Goal: Task Accomplishment & Management: Use online tool/utility

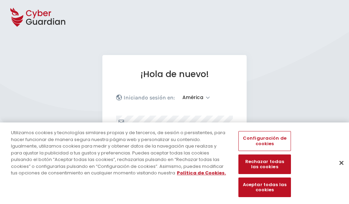
select select "América"
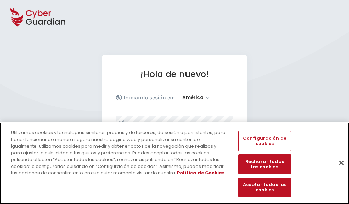
scroll to position [90, 0]
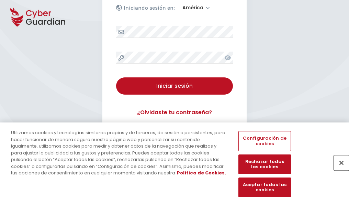
click at [338, 170] on button "Cerrar" at bounding box center [341, 162] width 15 height 15
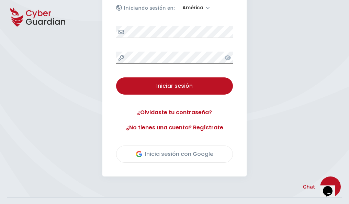
scroll to position [156, 0]
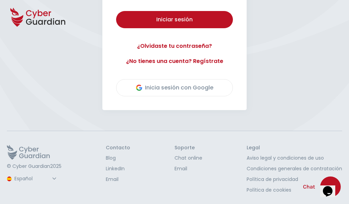
click at [116, 11] on button "Iniciar sesión" at bounding box center [174, 19] width 117 height 17
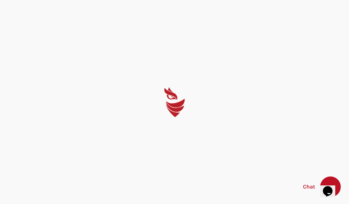
scroll to position [0, 0]
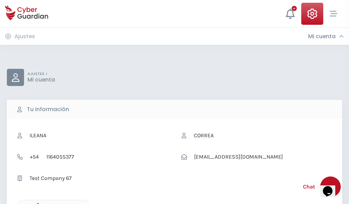
click at [36, 203] on icon "button" at bounding box center [36, 206] width 6 height 6
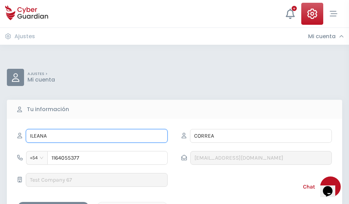
click at [97, 136] on input "ILEANA" at bounding box center [97, 136] width 142 height 14
type input "I"
type input "Maristela"
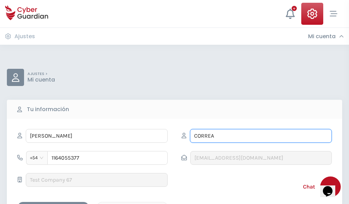
click at [261, 136] on input "CORREA" at bounding box center [261, 136] width 142 height 14
type input "C"
type input "Serra"
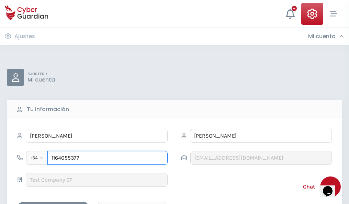
click at [108, 158] on input "1164055377" at bounding box center [107, 158] width 120 height 14
type input "1"
type input "4800593408"
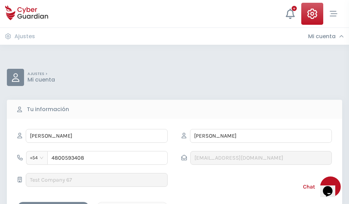
click at [132, 203] on div "Cancelar" at bounding box center [132, 207] width 61 height 9
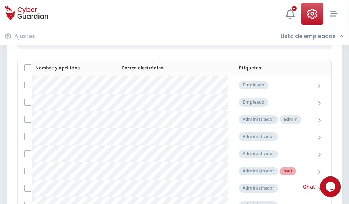
scroll to position [346, 0]
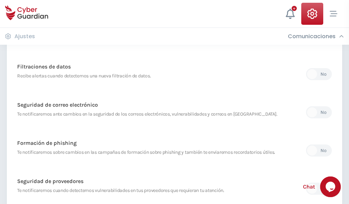
scroll to position [362, 0]
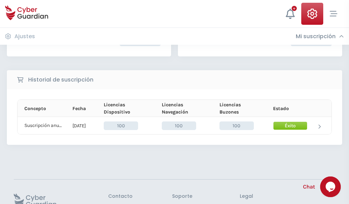
scroll to position [174, 0]
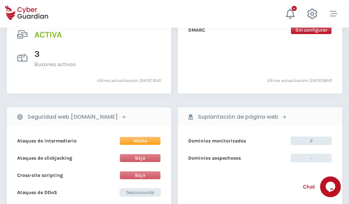
scroll to position [698, 0]
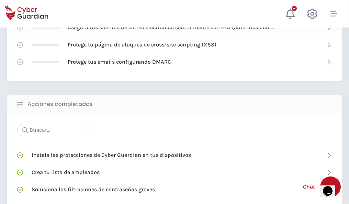
scroll to position [458, 0]
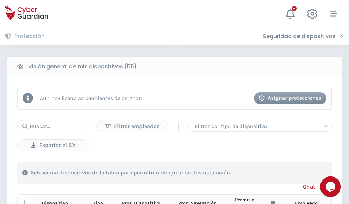
scroll to position [607, 0]
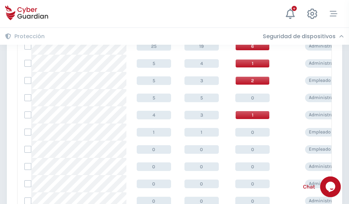
scroll to position [346, 0]
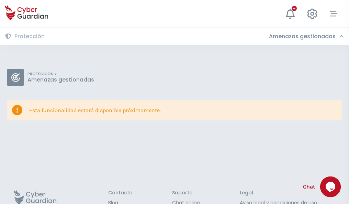
scroll to position [45, 0]
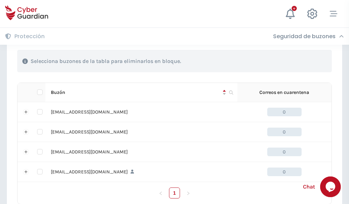
scroll to position [338, 0]
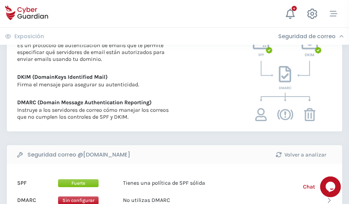
scroll to position [371, 0]
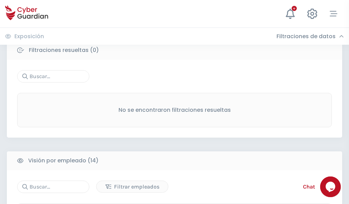
scroll to position [621, 0]
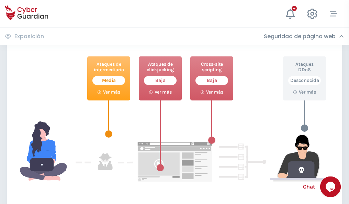
scroll to position [374, 0]
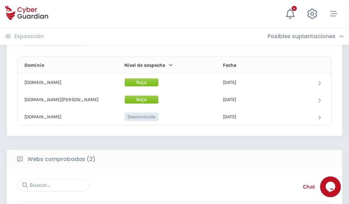
scroll to position [412, 0]
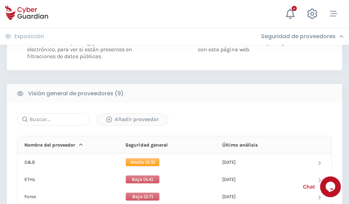
scroll to position [494, 0]
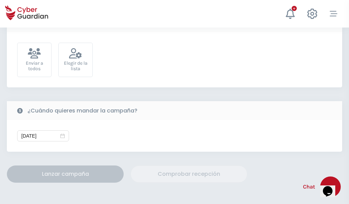
scroll to position [252, 0]
